Goal: Task Accomplishment & Management: Use online tool/utility

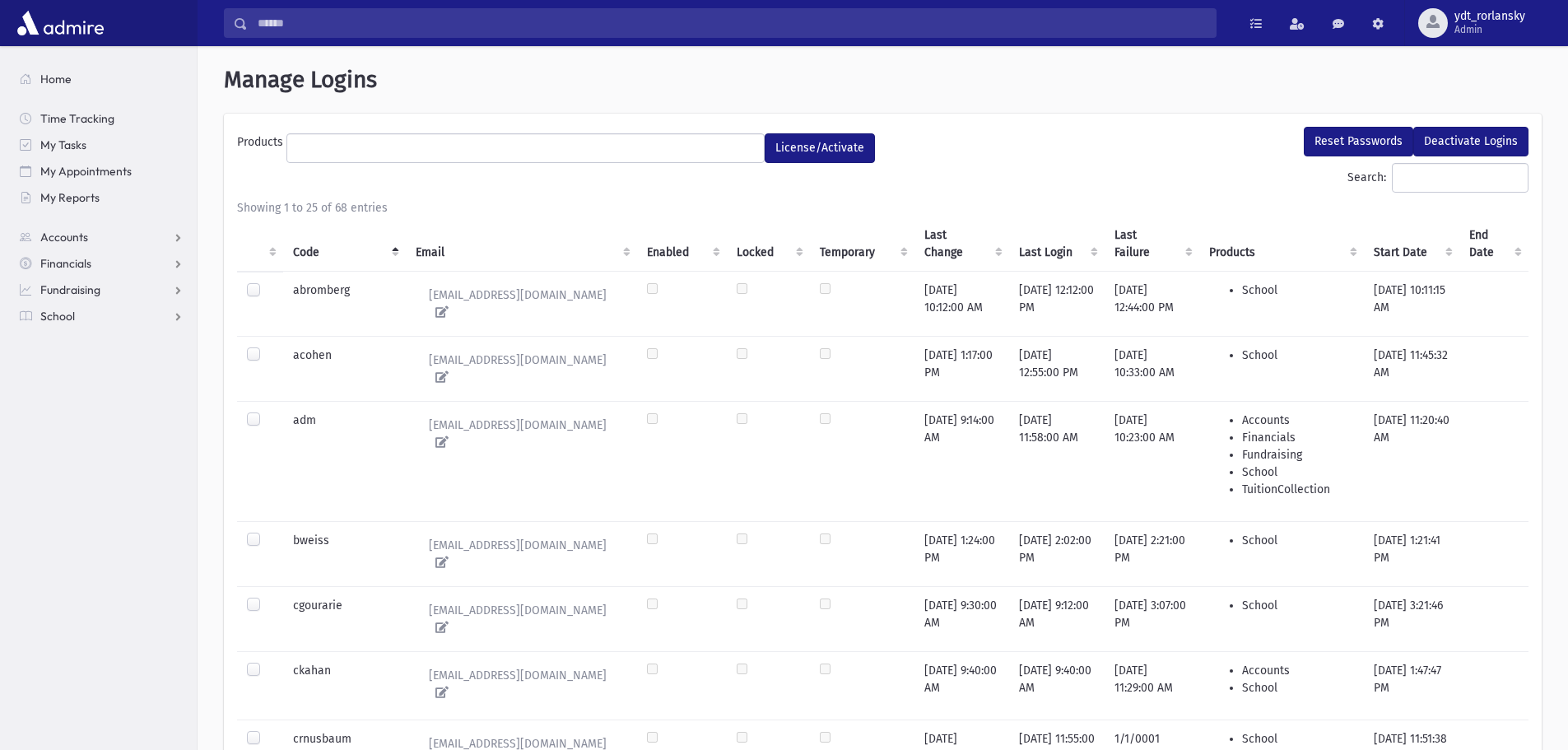
select select
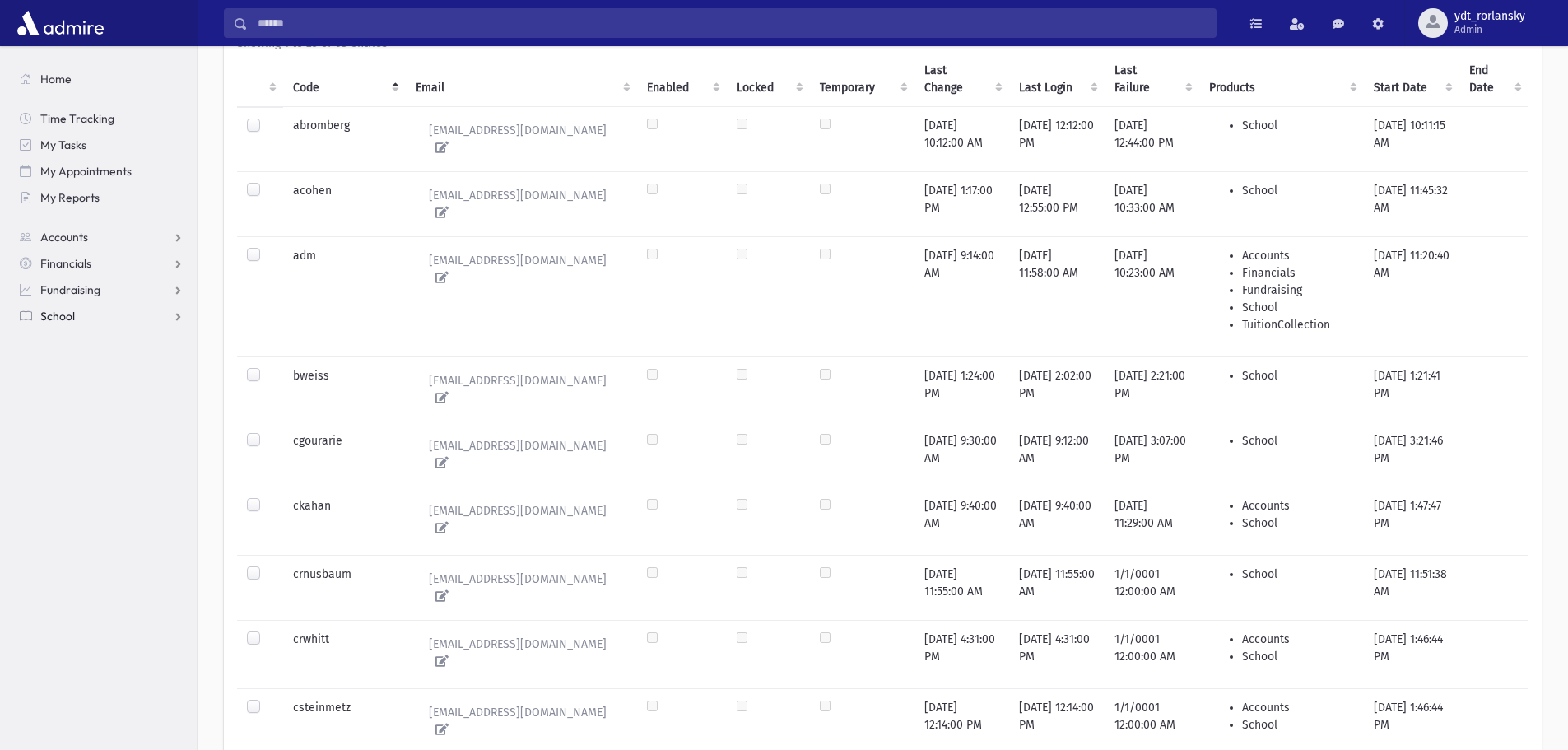
click at [75, 321] on link "School" at bounding box center [101, 316] width 191 height 26
click at [70, 360] on link "Attendance" at bounding box center [101, 369] width 191 height 26
click at [82, 397] on span "Entry" at bounding box center [76, 395] width 28 height 15
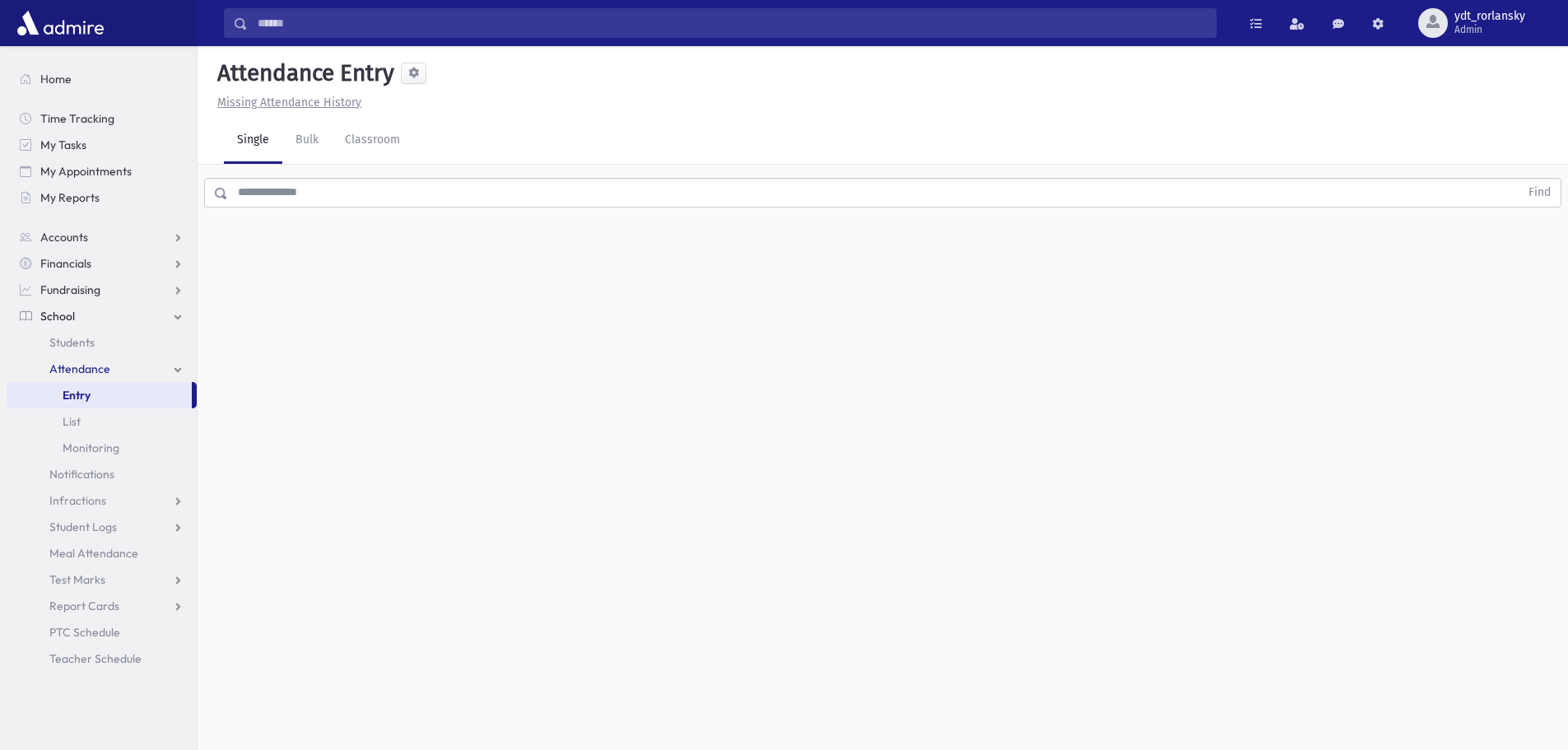
click at [403, 199] on input "text" at bounding box center [874, 192] width 1291 height 30
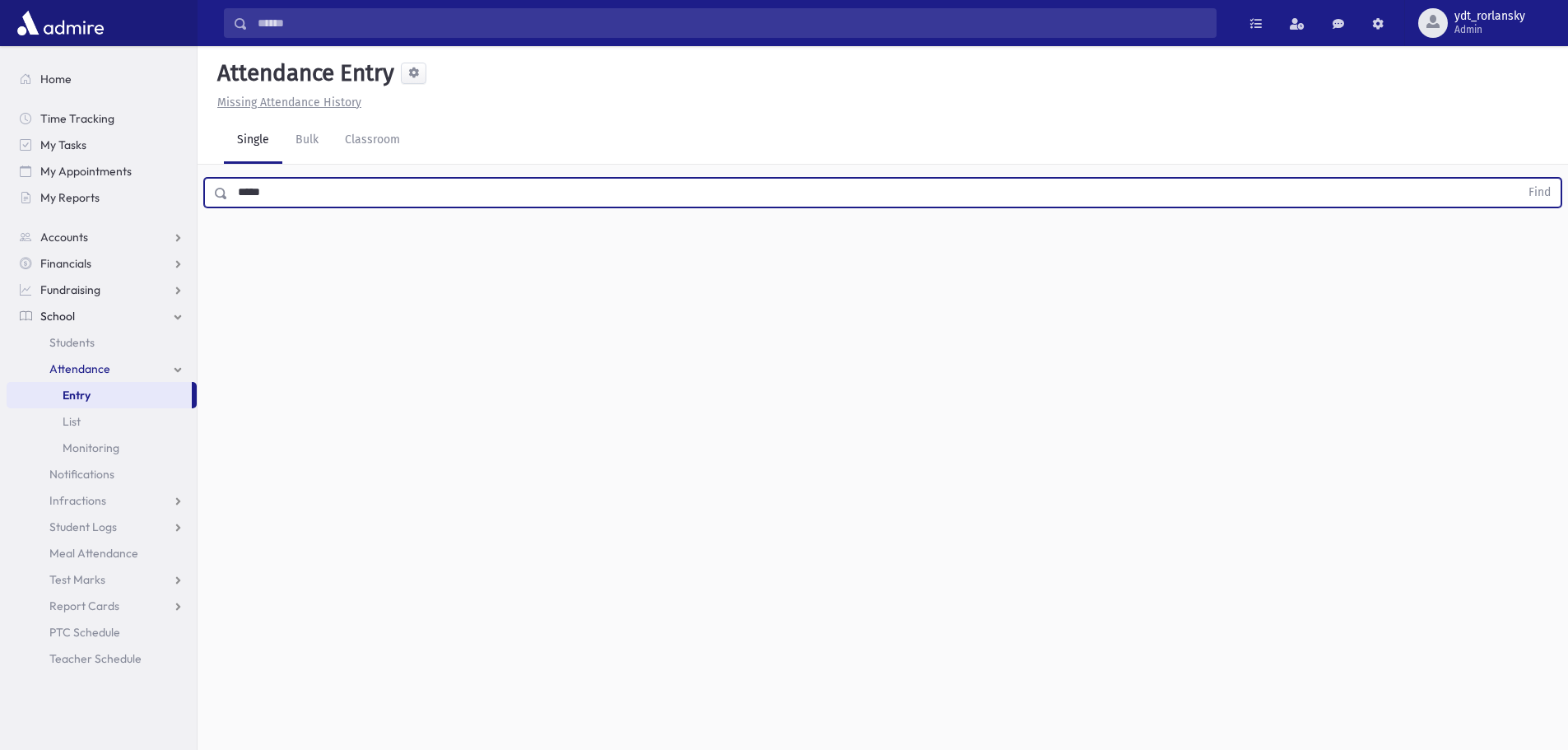
click at [1519, 178] on button "Find" at bounding box center [1540, 192] width 42 height 28
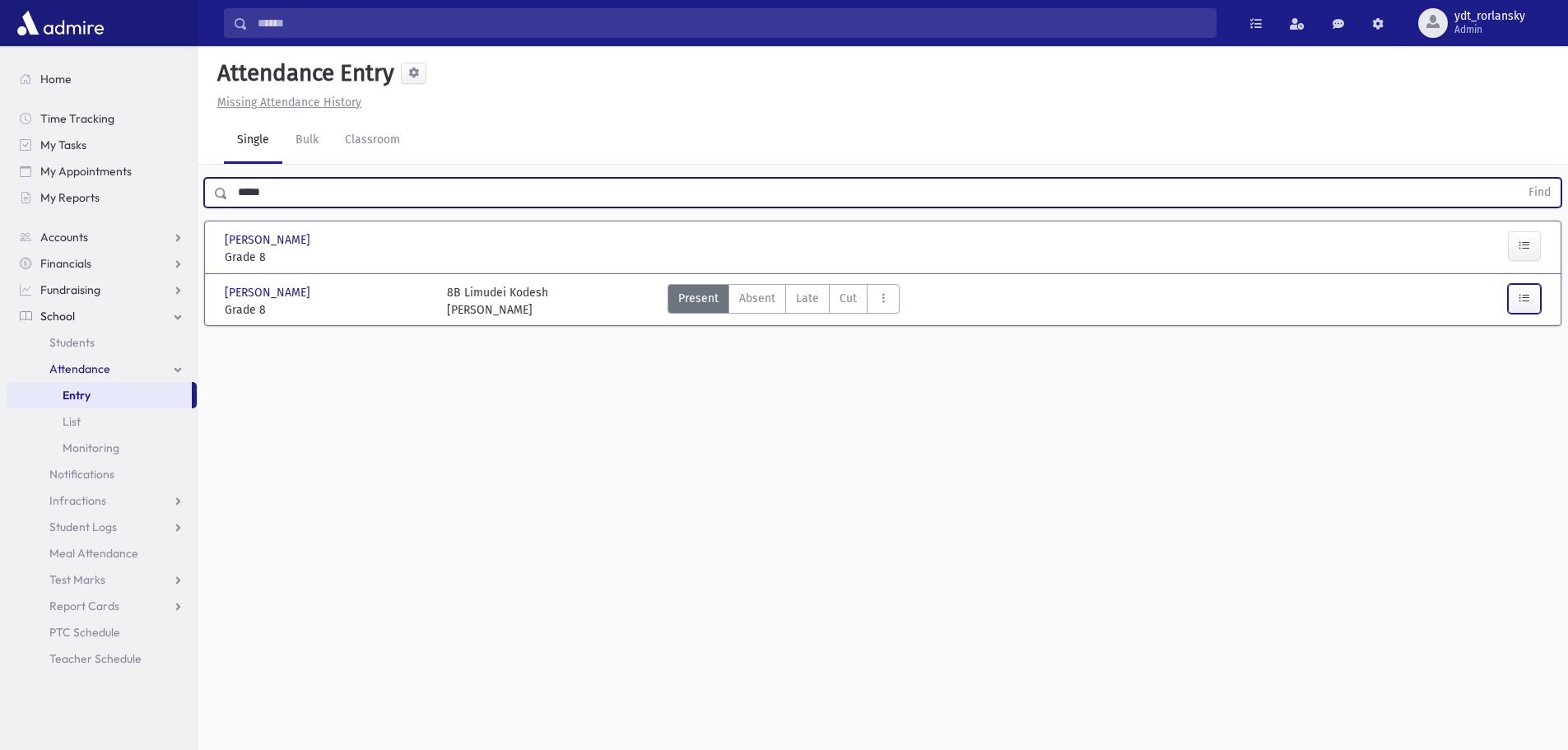
click at [1528, 295] on icon "button" at bounding box center [1524, 299] width 11 height 14
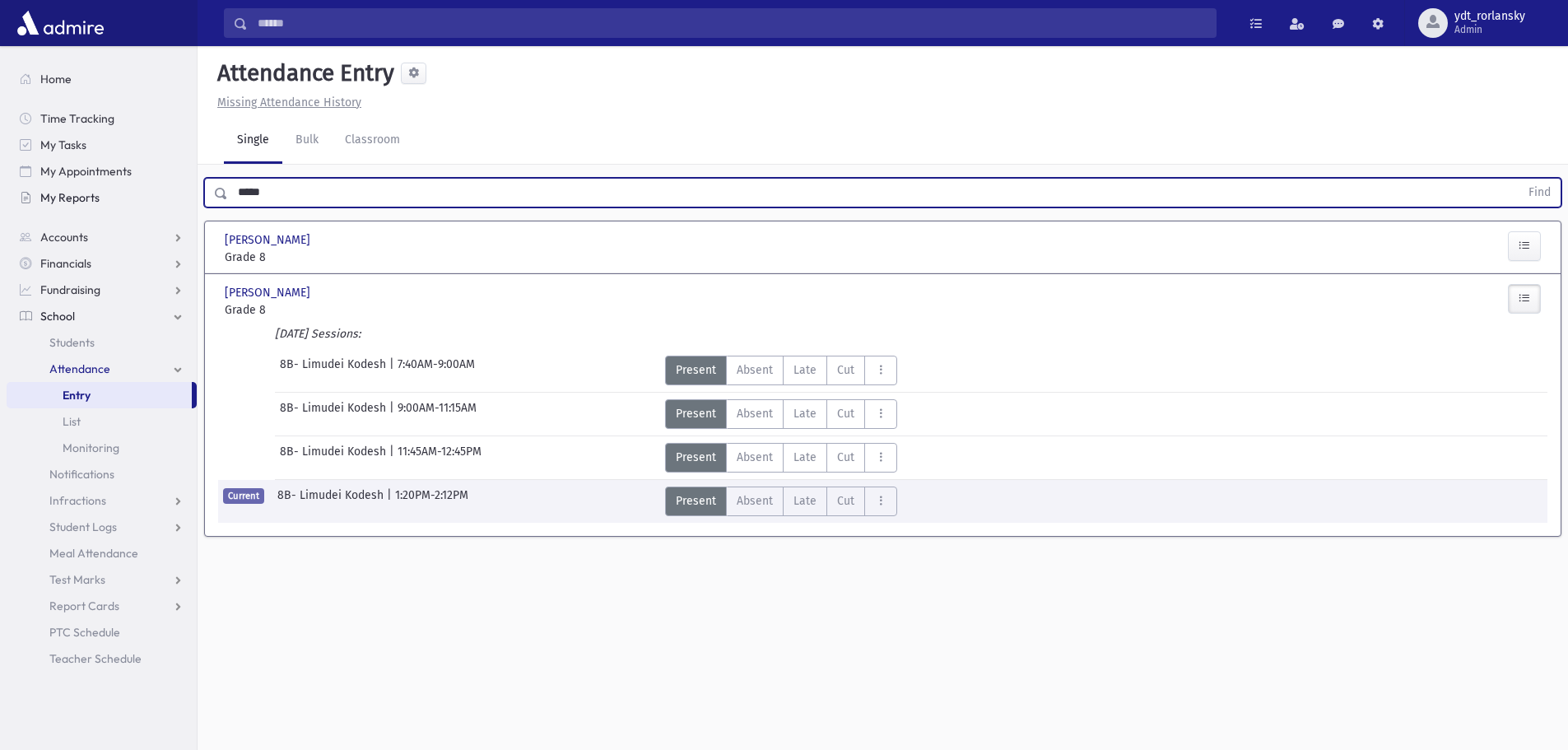
drag, startPoint x: 294, startPoint y: 199, endPoint x: 169, endPoint y: 196, distance: 125.0
click at [169, 196] on div "Search Results All Accounts" at bounding box center [784, 393] width 1568 height 787
type input "*******"
click at [1519, 178] on button "Find" at bounding box center [1540, 192] width 42 height 28
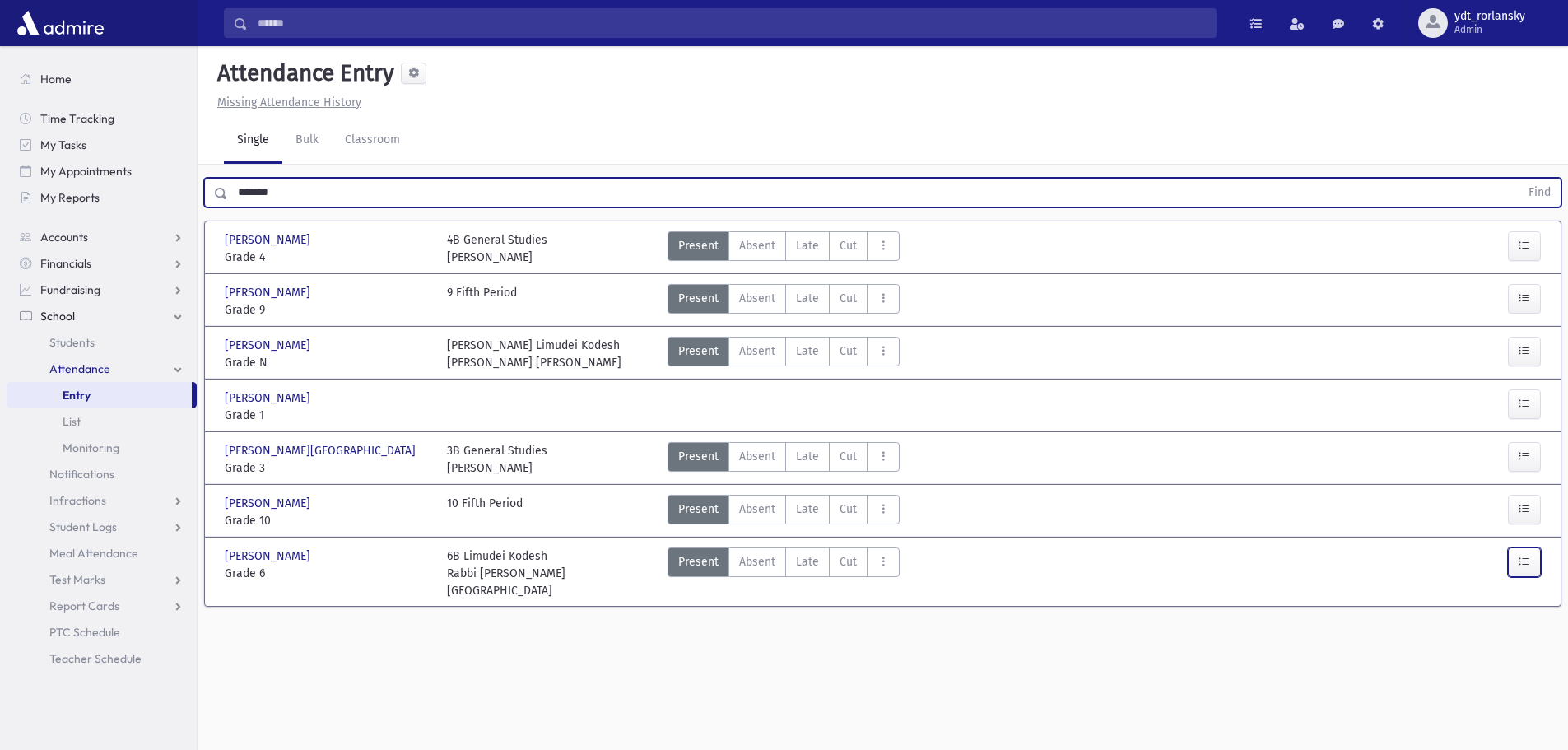
click at [1530, 558] on button "button" at bounding box center [1523, 562] width 32 height 30
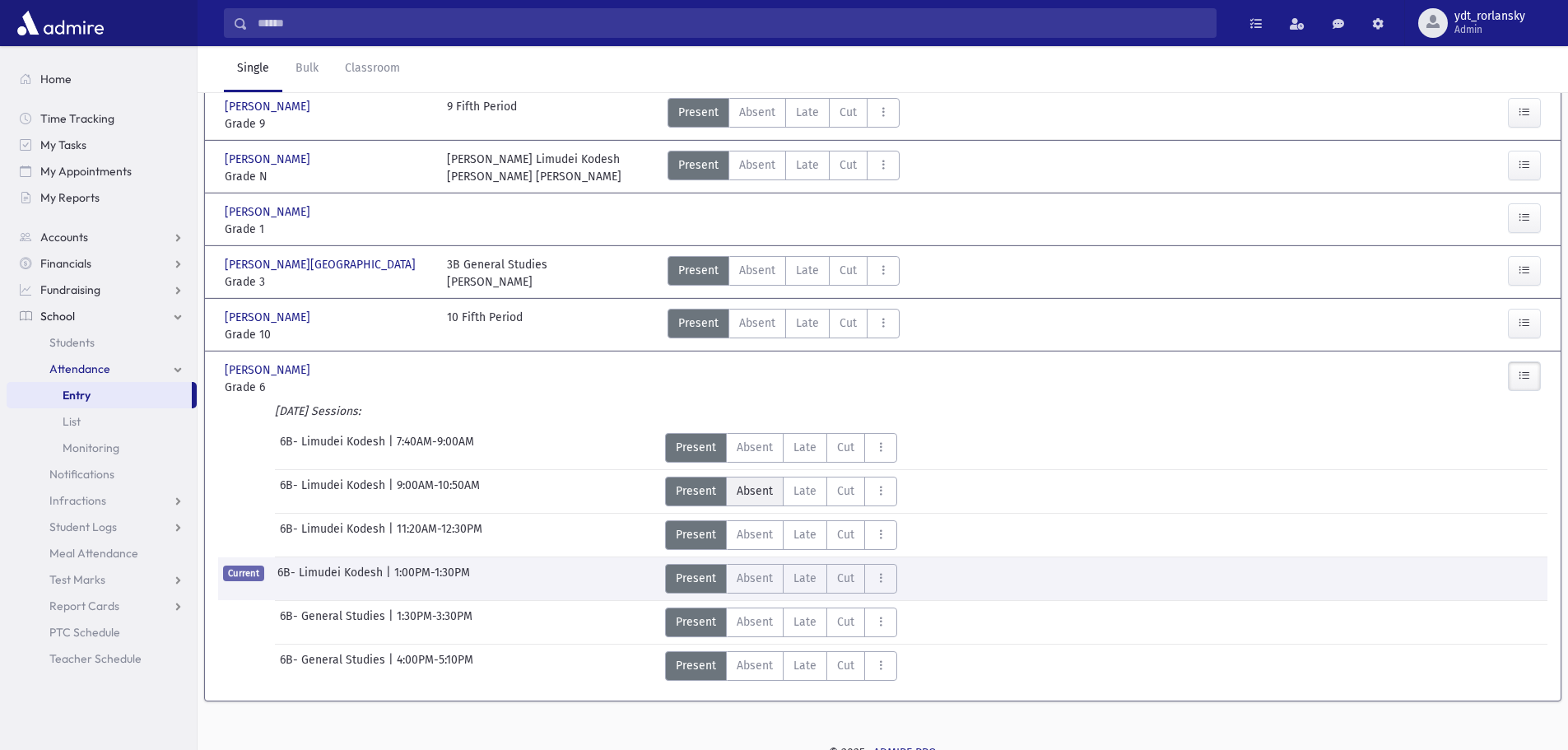
scroll to position [198, 0]
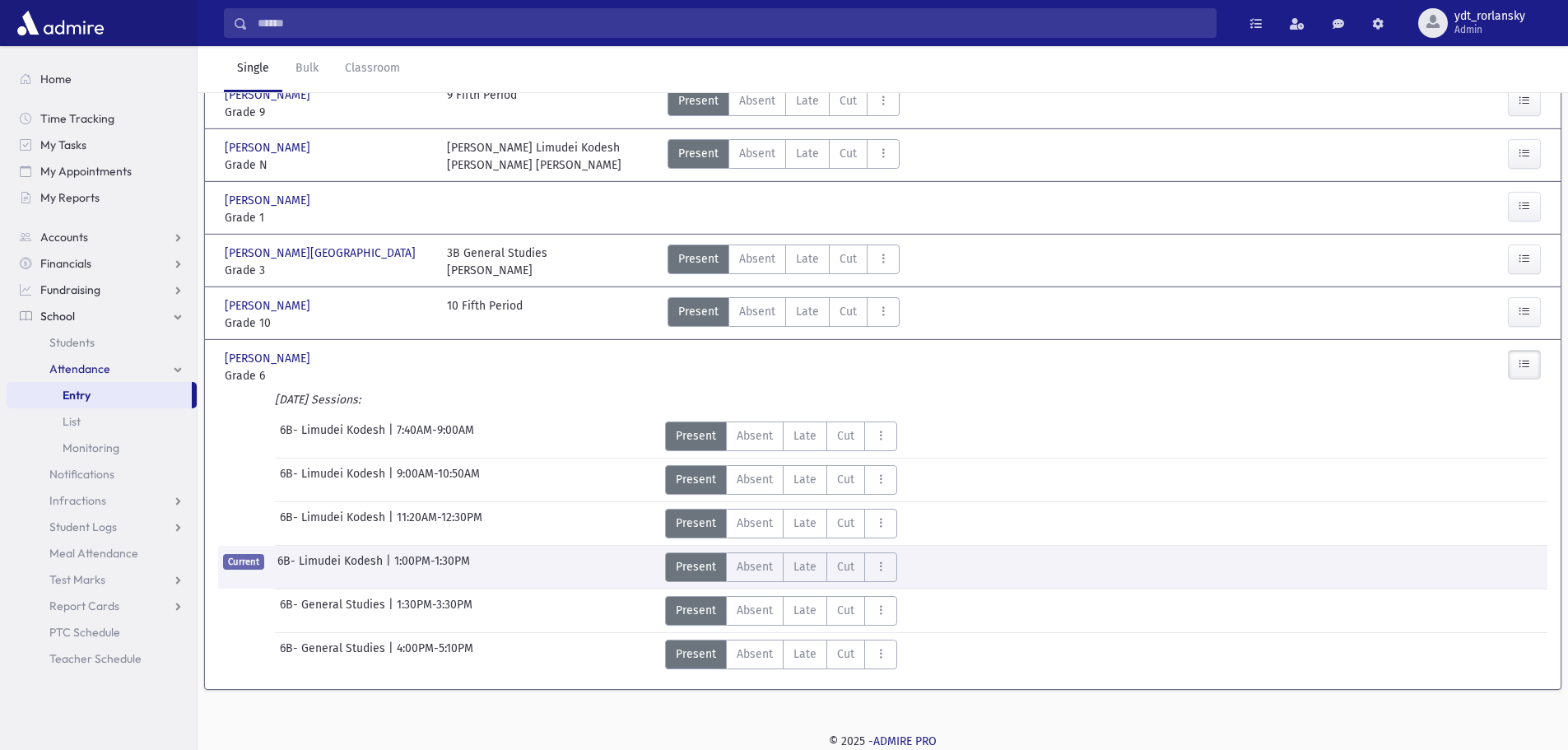
click at [618, 713] on div "Attendance Entry Missing Attendance History Single Bulk Classroom ******* Find …" at bounding box center [882, 299] width 1370 height 902
click at [443, 703] on section "[PERSON_NAME] [PERSON_NAME] Grade 4 Grade 4 4B General Studies [PERSON_NAME] Pr…" at bounding box center [882, 364] width 1370 height 696
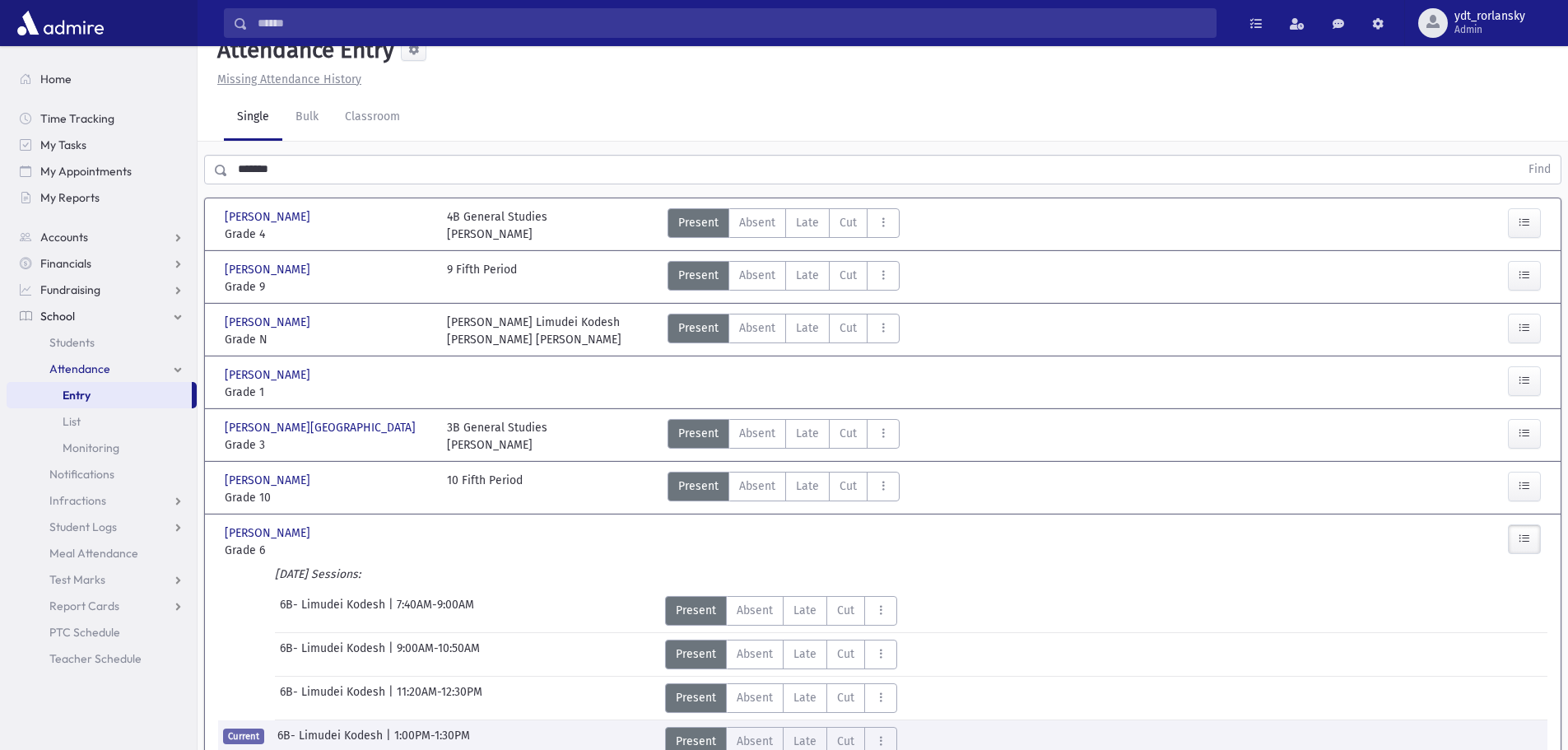
scroll to position [0, 0]
